Goal: Task Accomplishment & Management: Complete application form

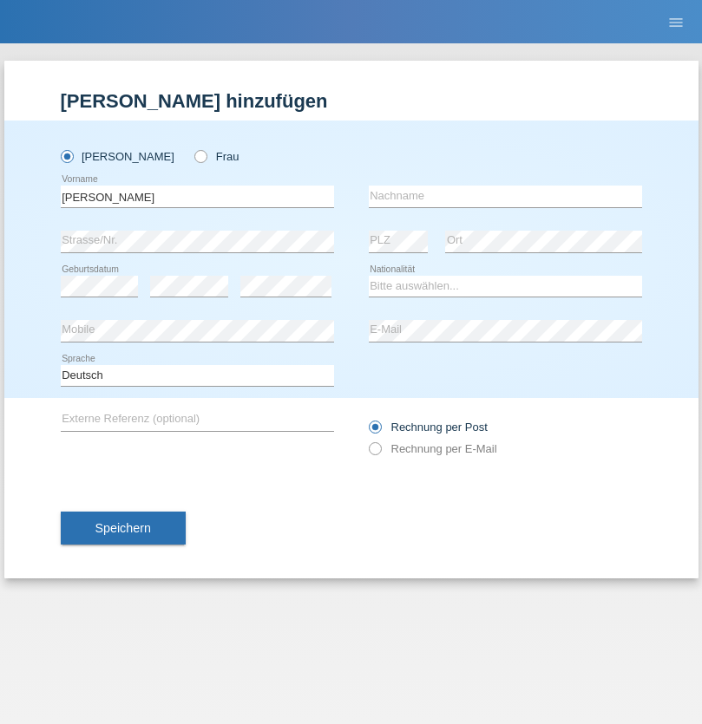
type input "Kevin"
click at [505, 196] on input "text" at bounding box center [505, 197] width 273 height 22
type input "Ferhati"
select select "DE"
select select "C"
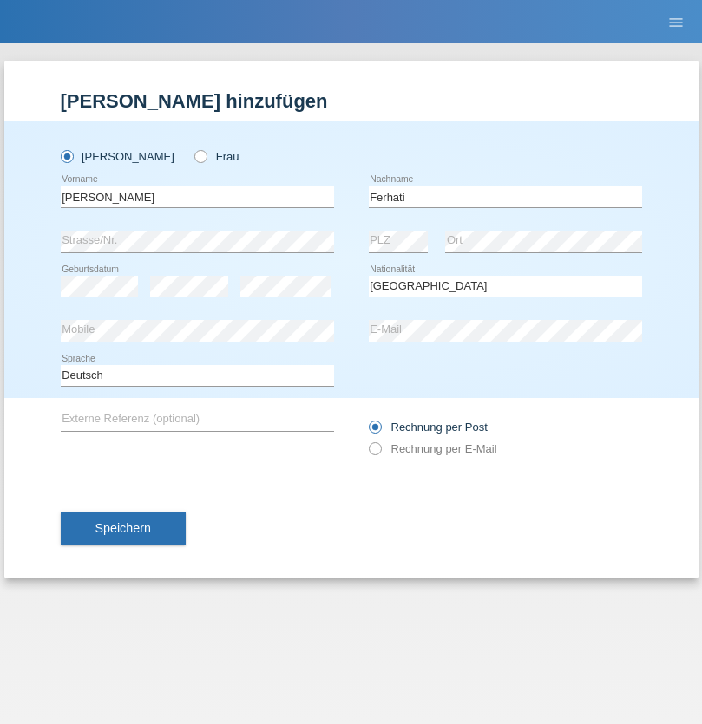
select select "14"
select select "02"
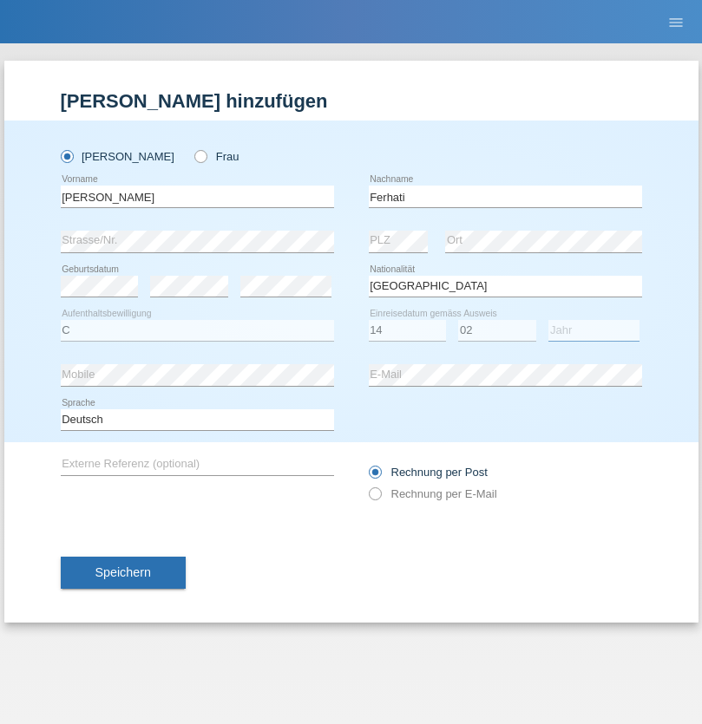
select select "2021"
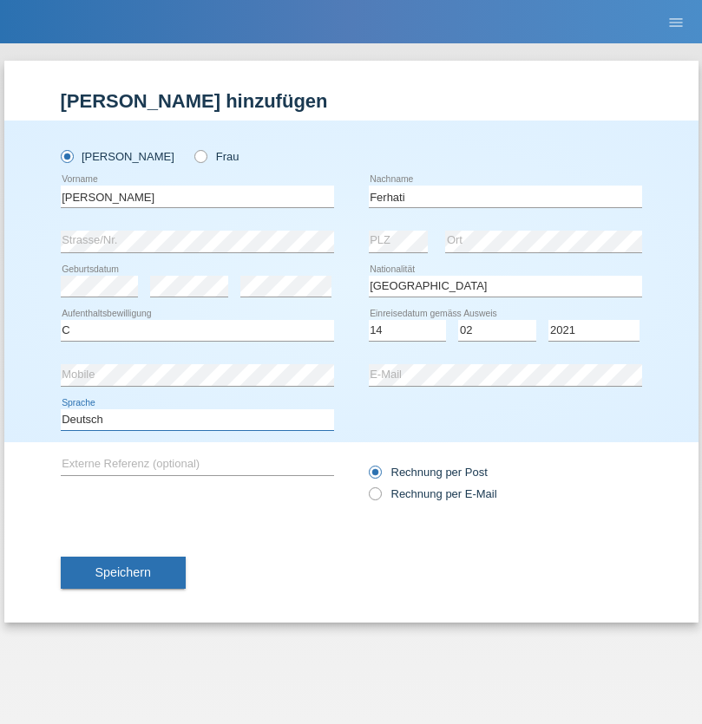
select select "en"
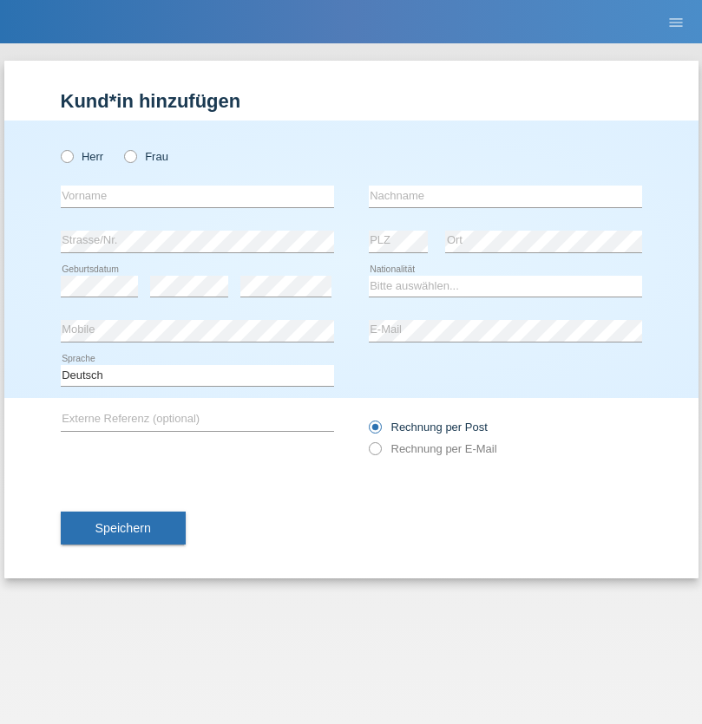
radio input "true"
click at [197, 196] on input "text" at bounding box center [197, 197] width 273 height 22
type input "firat"
click at [505, 196] on input "text" at bounding box center [505, 197] width 273 height 22
type input "kara"
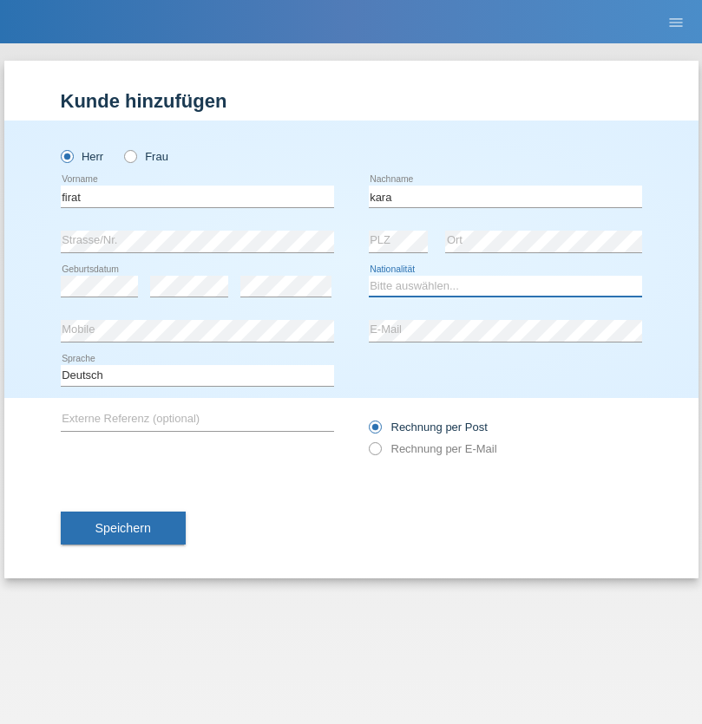
select select "CH"
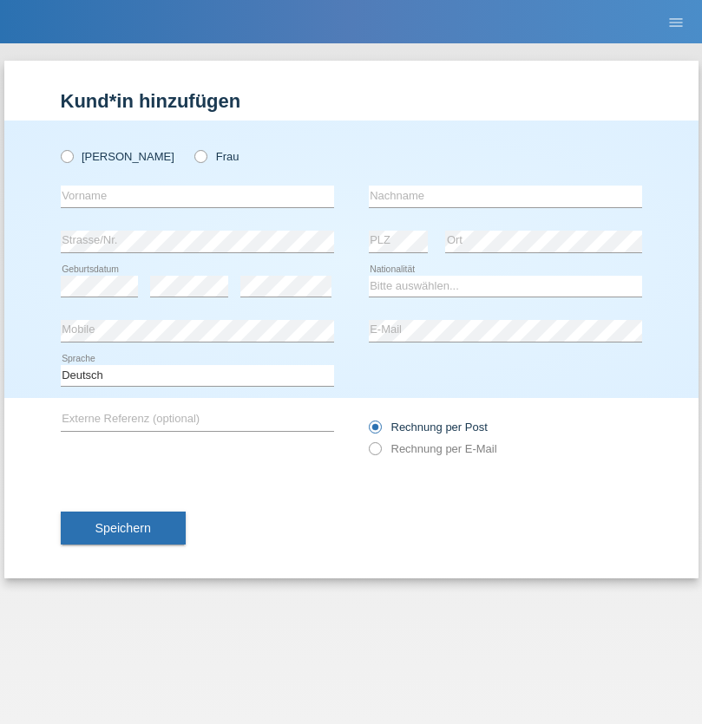
radio input "true"
click at [197, 196] on input "text" at bounding box center [197, 197] width 273 height 22
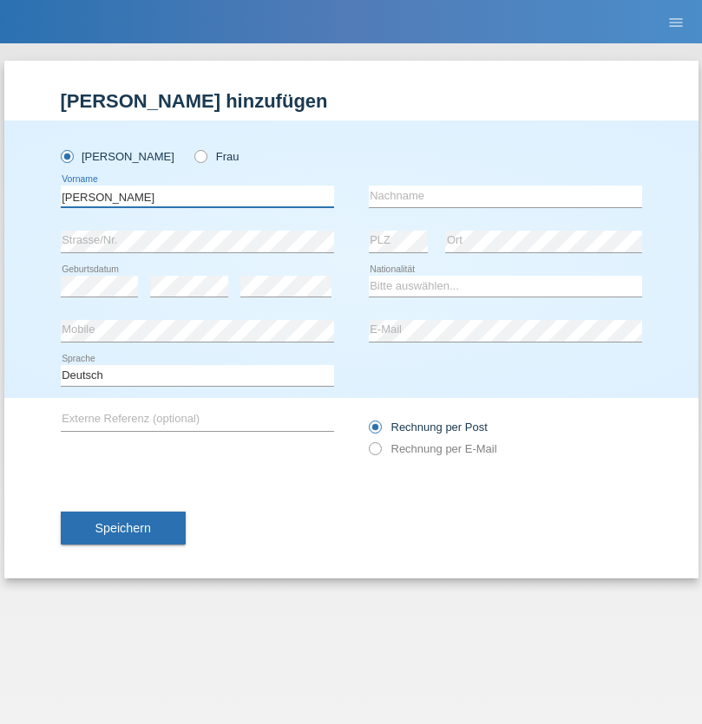
type input "Bogdan"
click at [505, 196] on input "text" at bounding box center [505, 197] width 273 height 22
type input "Cristian"
select select "RO"
select select "C"
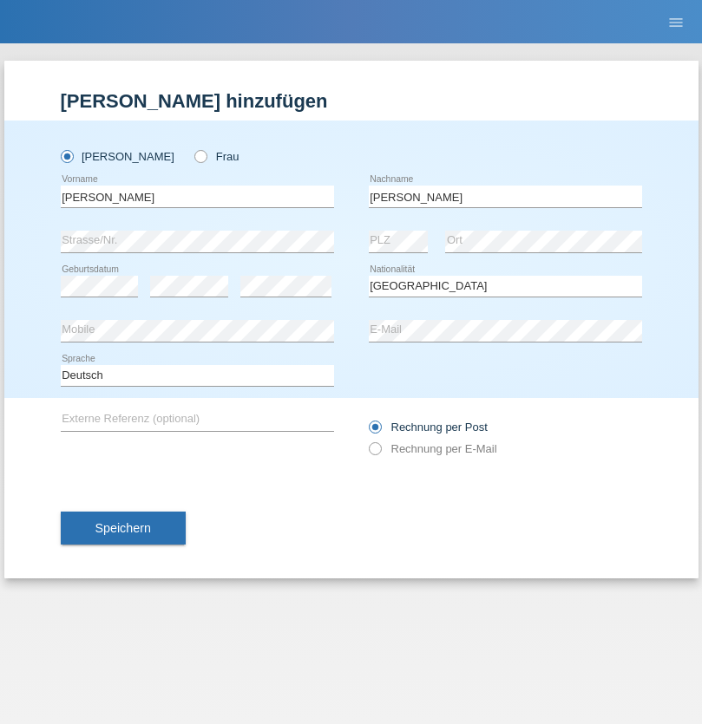
select select "11"
select select "02"
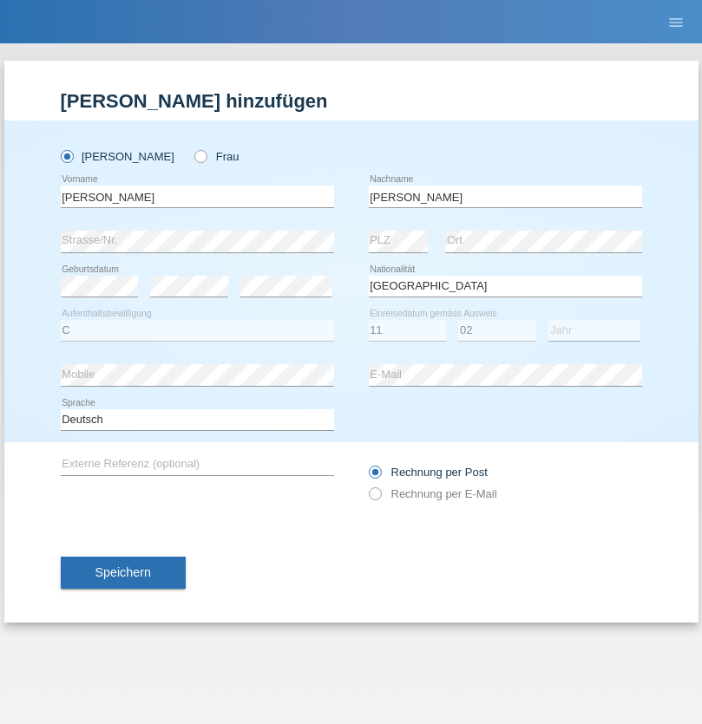
select select "2011"
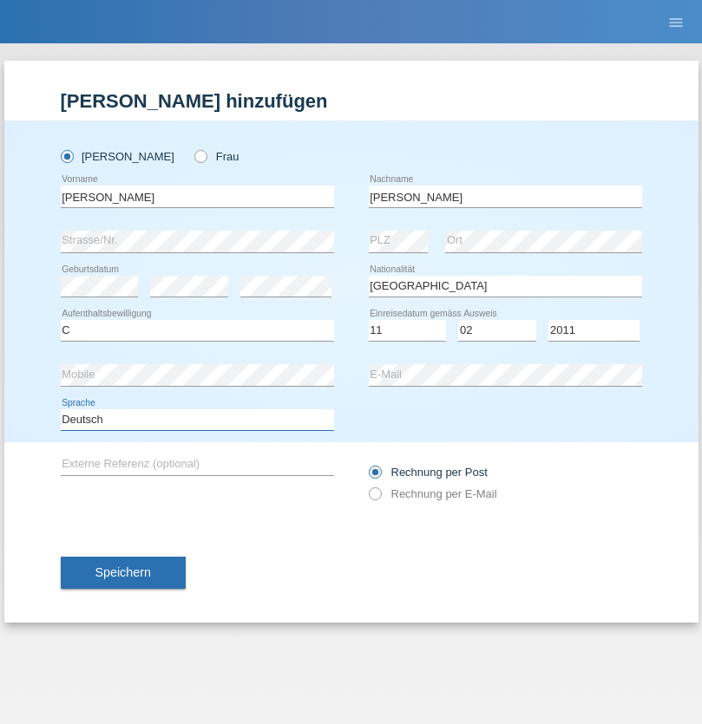
select select "en"
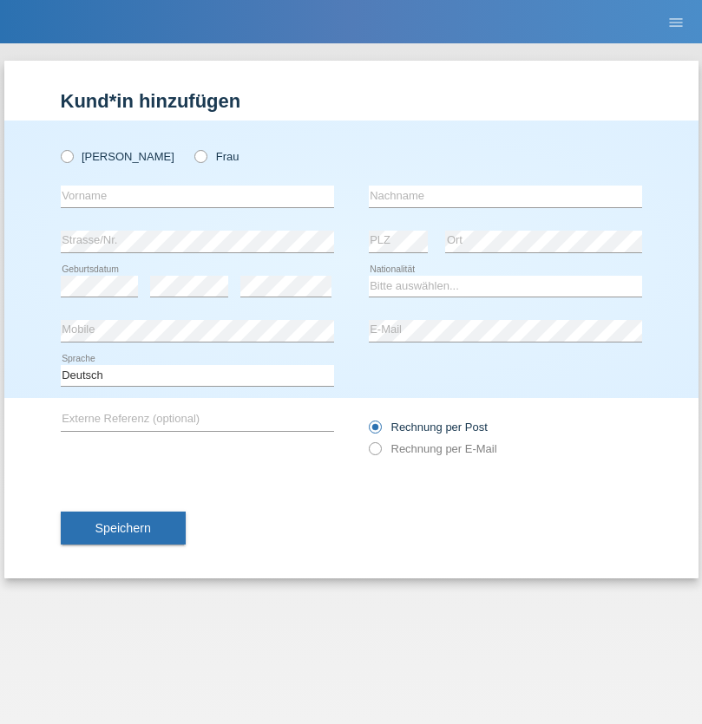
radio input "true"
click at [197, 196] on input "text" at bounding box center [197, 197] width 273 height 22
type input "[PERSON_NAME]"
click at [505, 196] on input "text" at bounding box center [505, 197] width 273 height 22
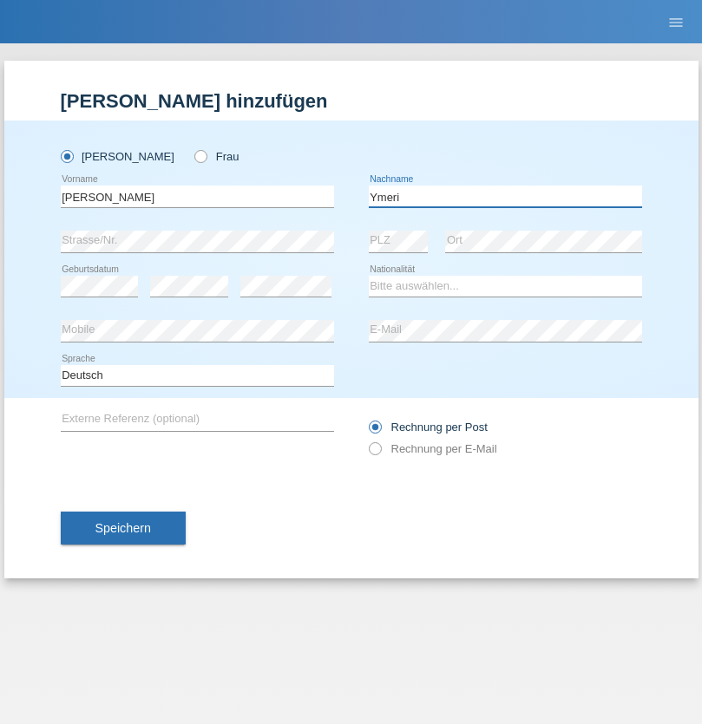
type input "Ymeri"
select select "XK"
select select "C"
select select "21"
select select "03"
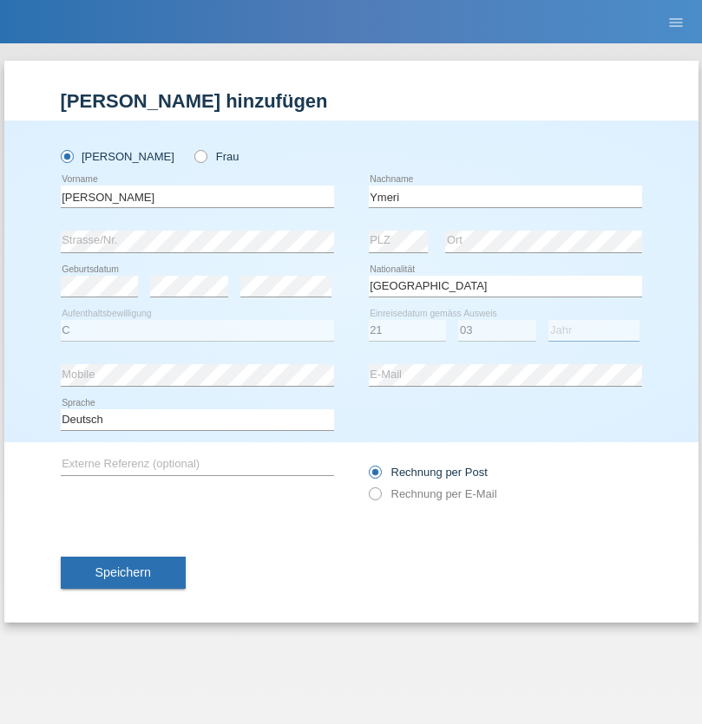
select select "1991"
